Goal: Information Seeking & Learning: Learn about a topic

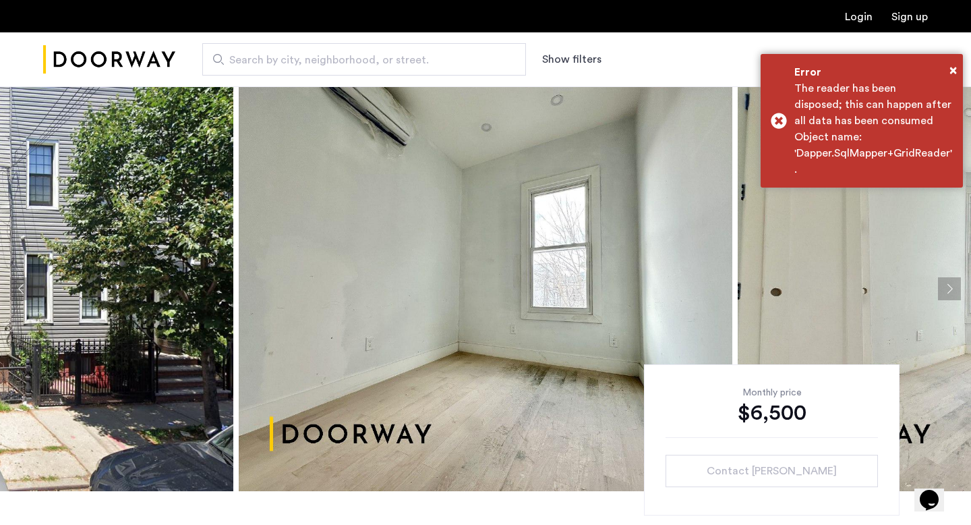
scroll to position [210, 0]
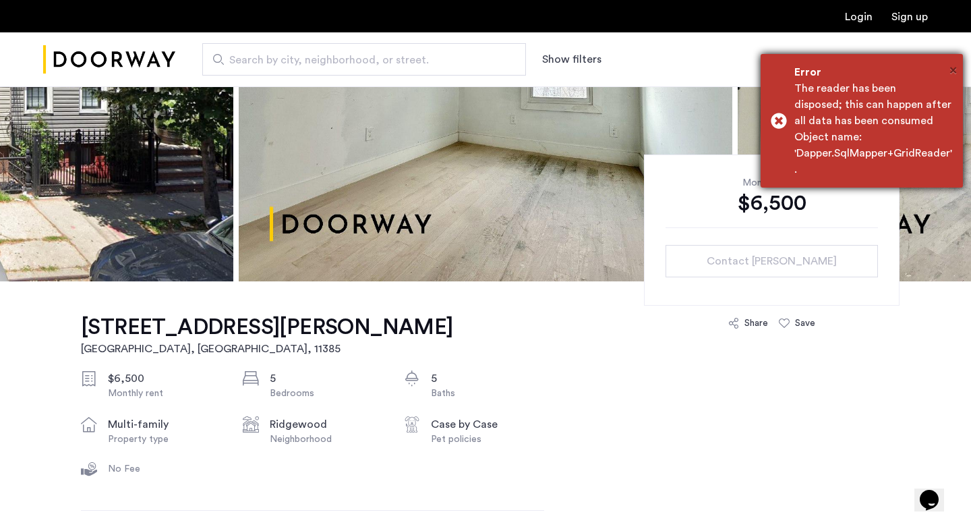
click at [956, 60] on button "×" at bounding box center [953, 70] width 7 height 20
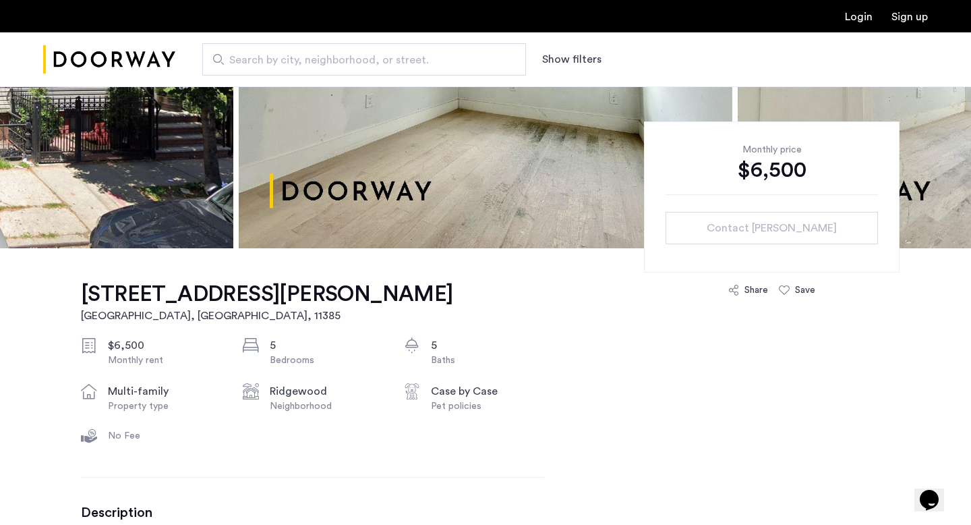
scroll to position [245, 0]
